Goal: Information Seeking & Learning: Learn about a topic

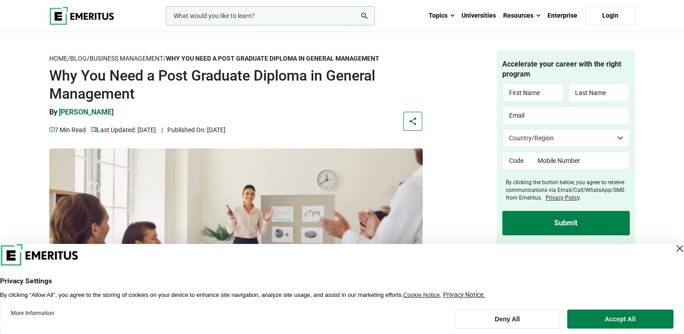
scroll to position [45, 0]
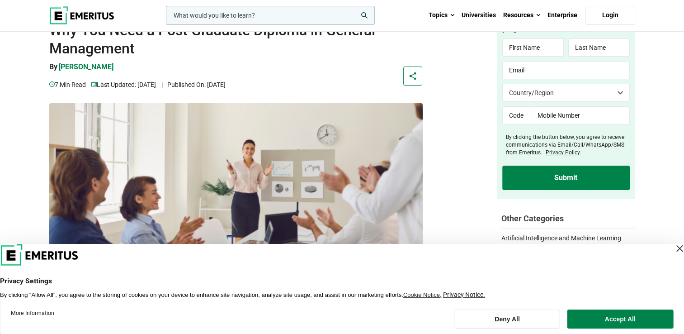
drag, startPoint x: 665, startPoint y: 250, endPoint x: 658, endPoint y: 250, distance: 6.8
click at [673, 250] on div "Close Layer" at bounding box center [679, 248] width 13 height 13
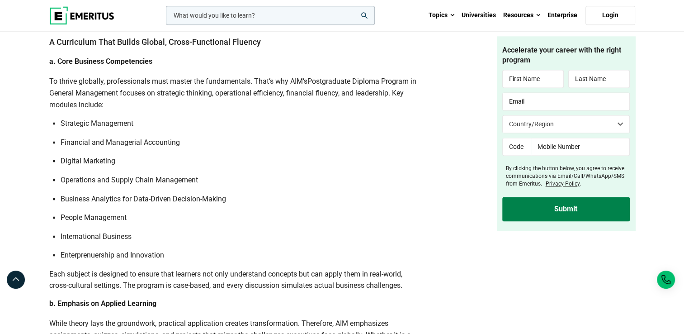
scroll to position [1266, 0]
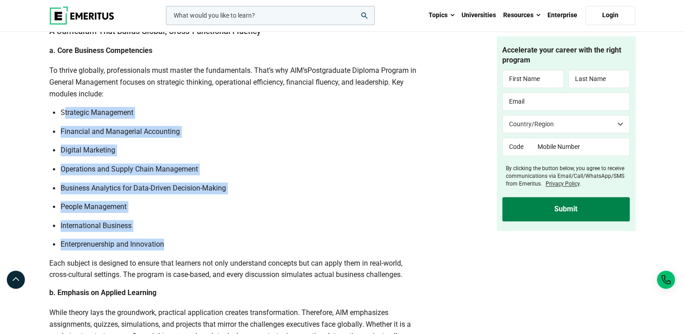
drag, startPoint x: 62, startPoint y: 101, endPoint x: 192, endPoint y: 236, distance: 186.7
click at [192, 236] on ul "Strategic Management Financial and Managerial Accounting Digital Marketing Oper…" at bounding box center [235, 178] width 373 height 143
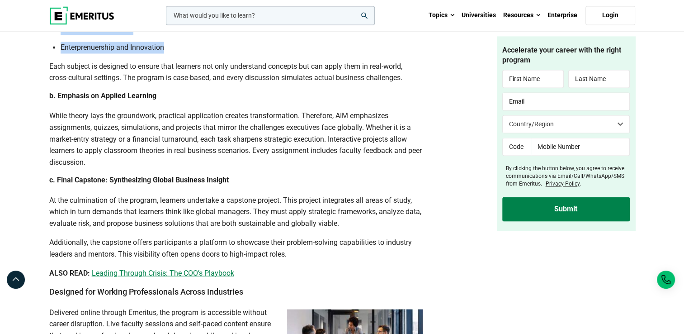
scroll to position [1447, 0]
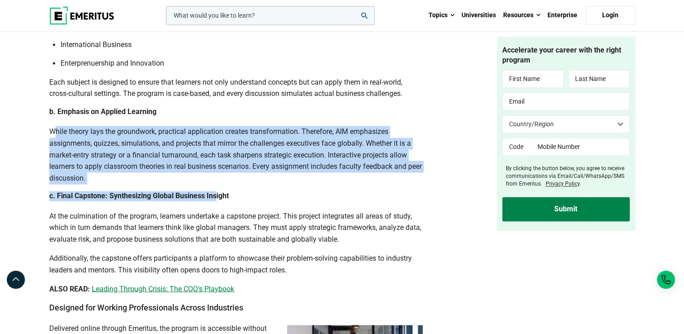
drag, startPoint x: 53, startPoint y: 118, endPoint x: 215, endPoint y: 173, distance: 170.9
click at [215, 173] on div "In this article The Rising Need for General Management Expertise Why Choose AIM…" at bounding box center [235, 156] width 373 height 2469
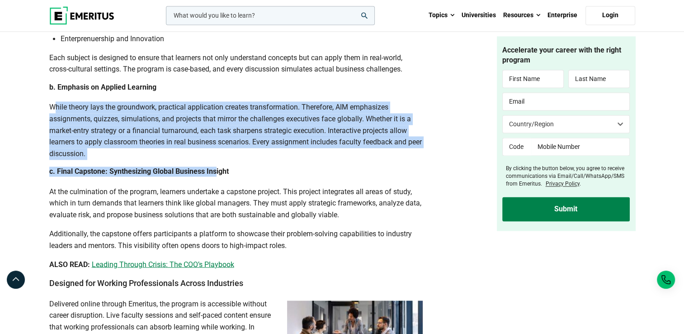
scroll to position [1537, 0]
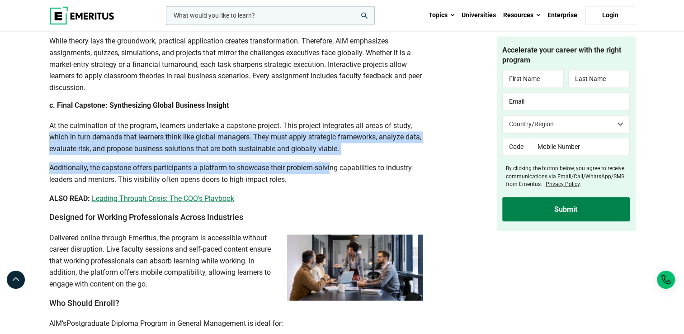
drag, startPoint x: 51, startPoint y: 125, endPoint x: 333, endPoint y: 151, distance: 283.3
click at [333, 151] on div "In this article The Rising Need for General Management Expertise Why Choose AIM…" at bounding box center [235, 66] width 373 height 2469
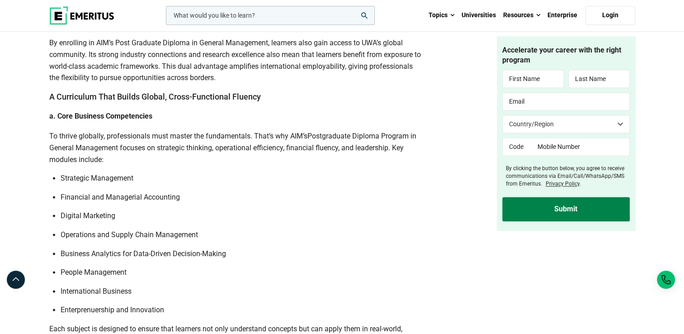
scroll to position [1221, 0]
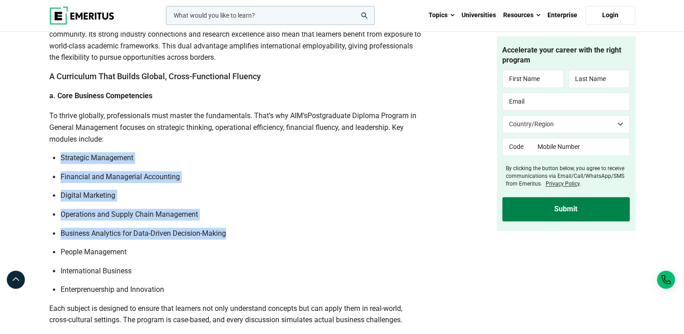
drag, startPoint x: 61, startPoint y: 144, endPoint x: 265, endPoint y: 222, distance: 218.8
click at [265, 222] on ul "Strategic Management Financial and Managerial Accounting Digital Marketing Oper…" at bounding box center [235, 223] width 373 height 143
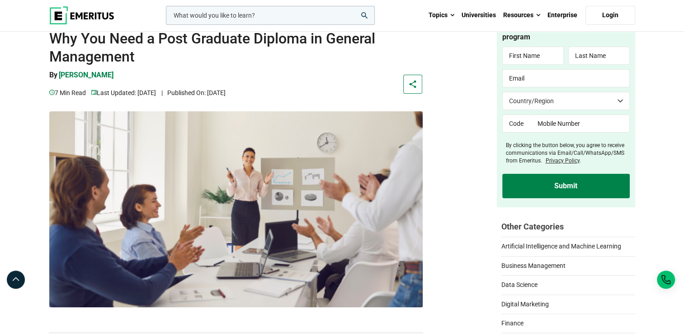
scroll to position [0, 0]
